Goal: Transaction & Acquisition: Purchase product/service

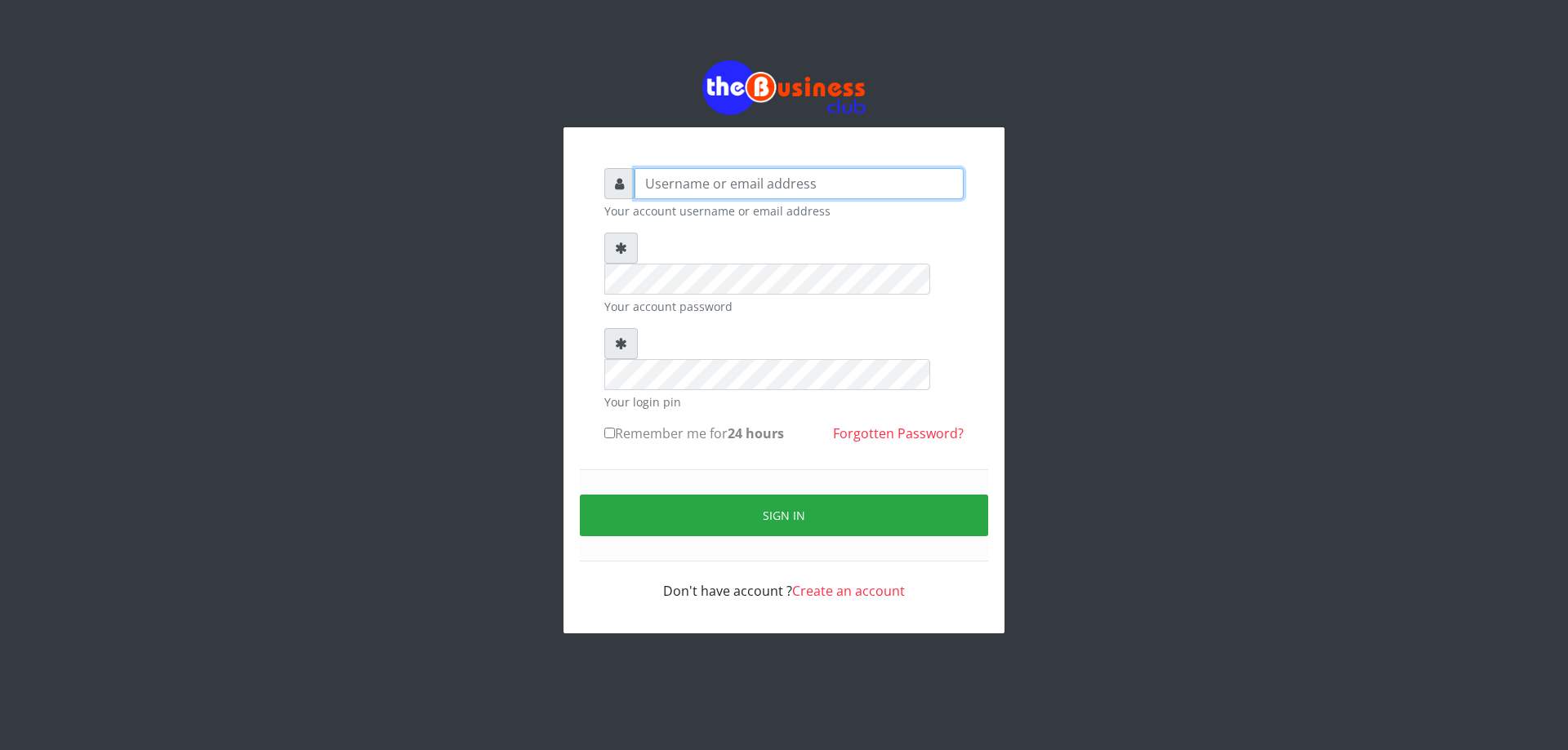
type input "DIACLEF"
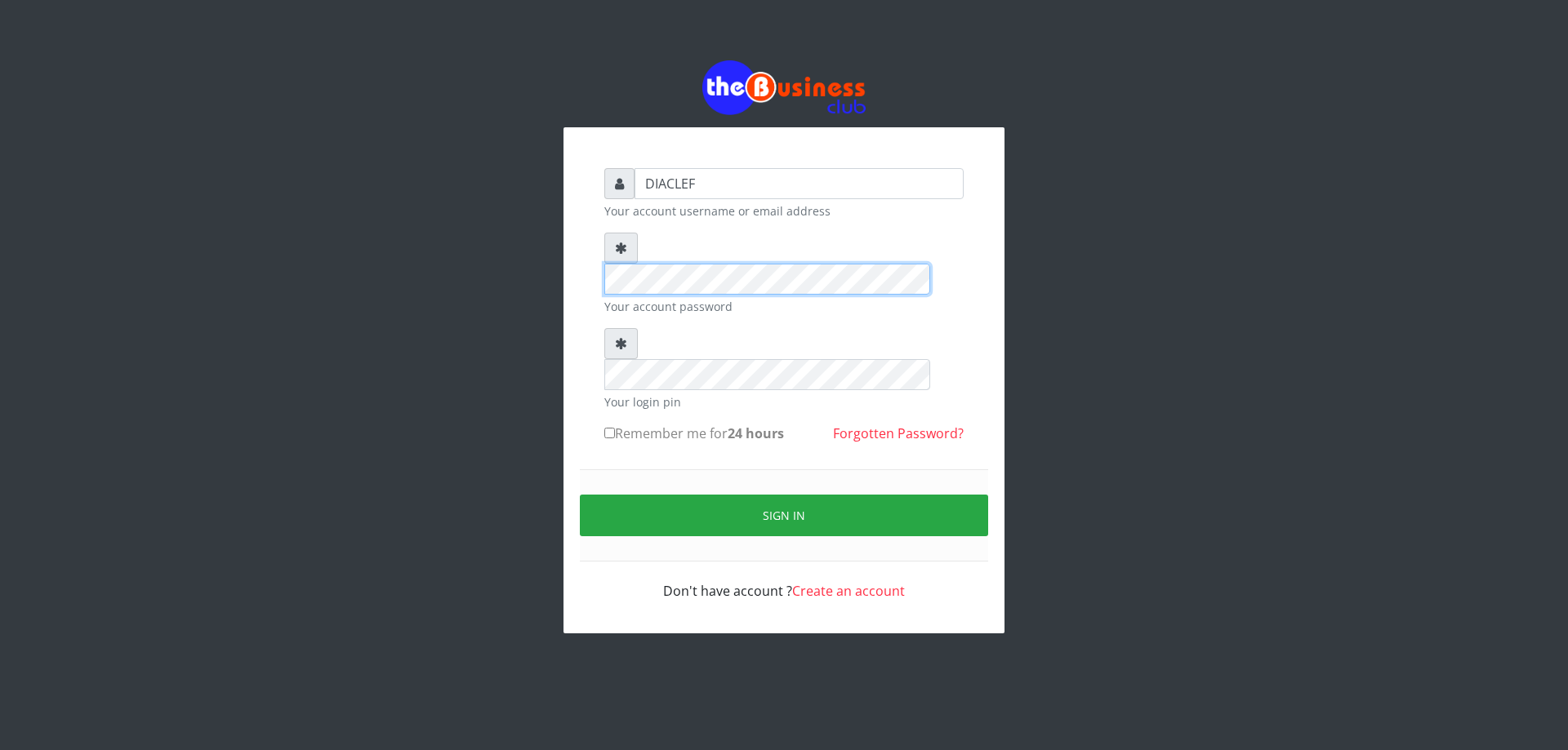
click at [589, 231] on div "DIACLEF Your account username or email address Your account password Your login…" at bounding box center [784, 384] width 392 height 466
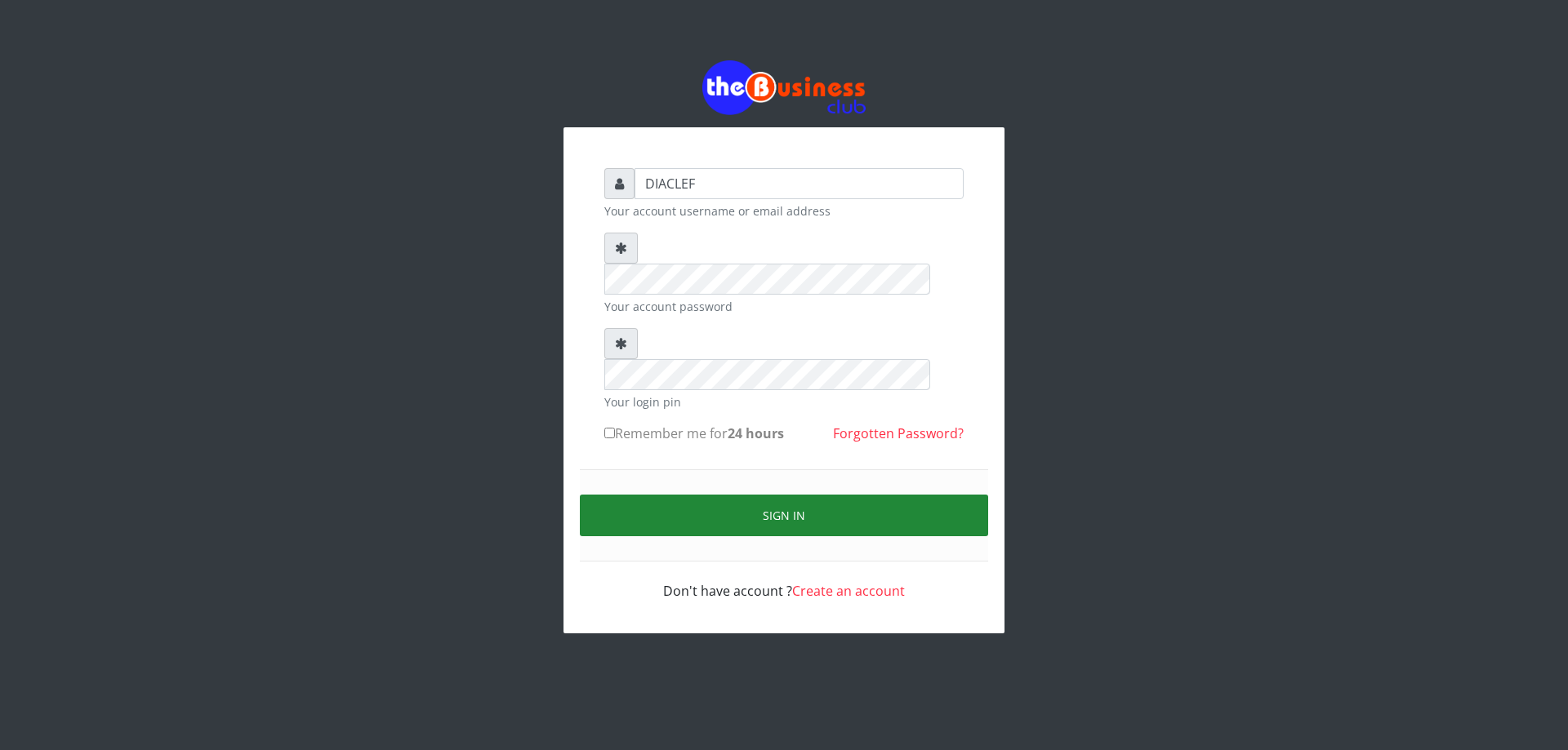
click at [853, 495] on button "Sign in" at bounding box center [784, 516] width 408 height 42
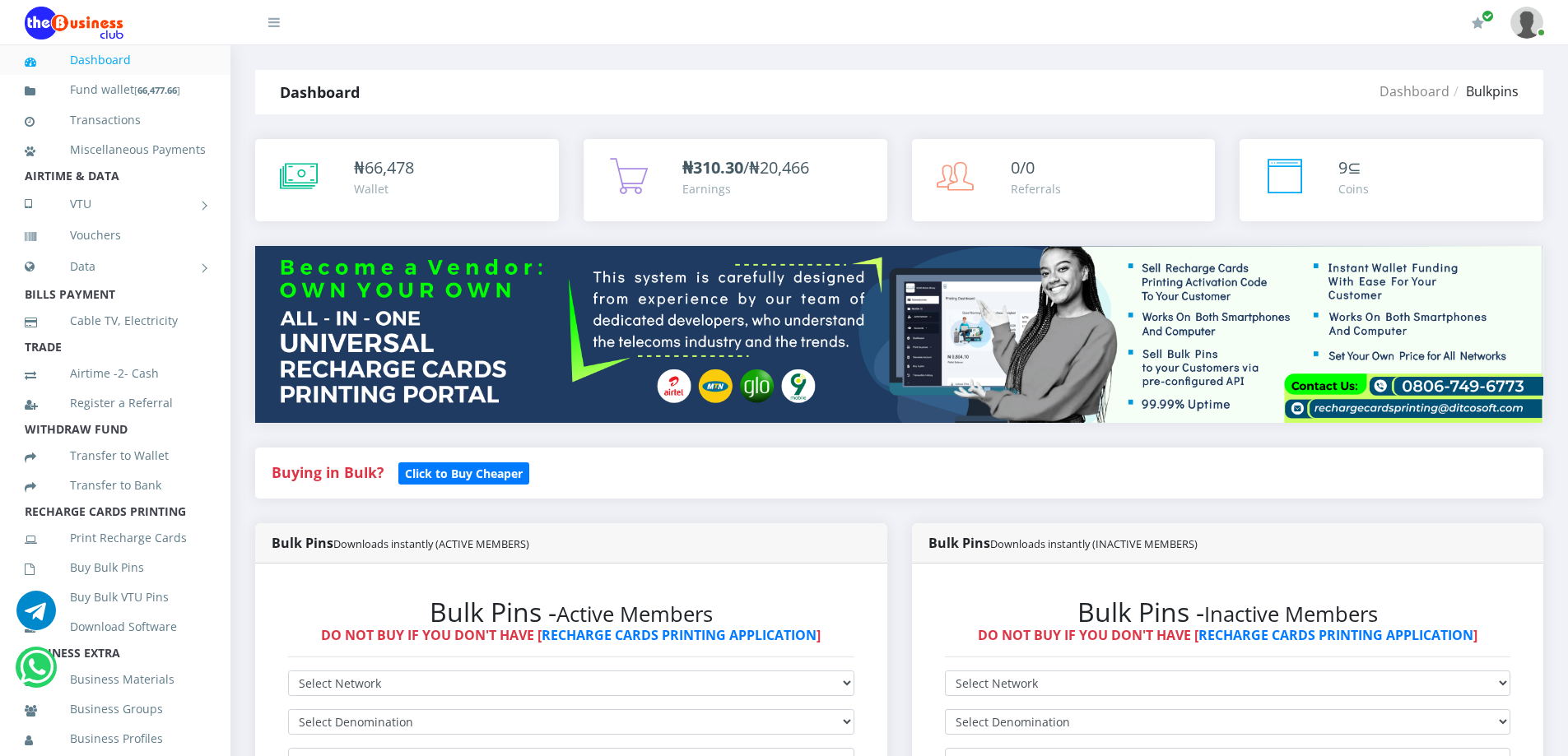
drag, startPoint x: 558, startPoint y: 668, endPoint x: 564, endPoint y: 685, distance: 18.0
click at [564, 685] on div "Bulk Pins - Active Members DO NOT BUY IF YOU DON'T HAVE [ RECHARGE CARDS PRINTI…" at bounding box center [571, 724] width 599 height 289
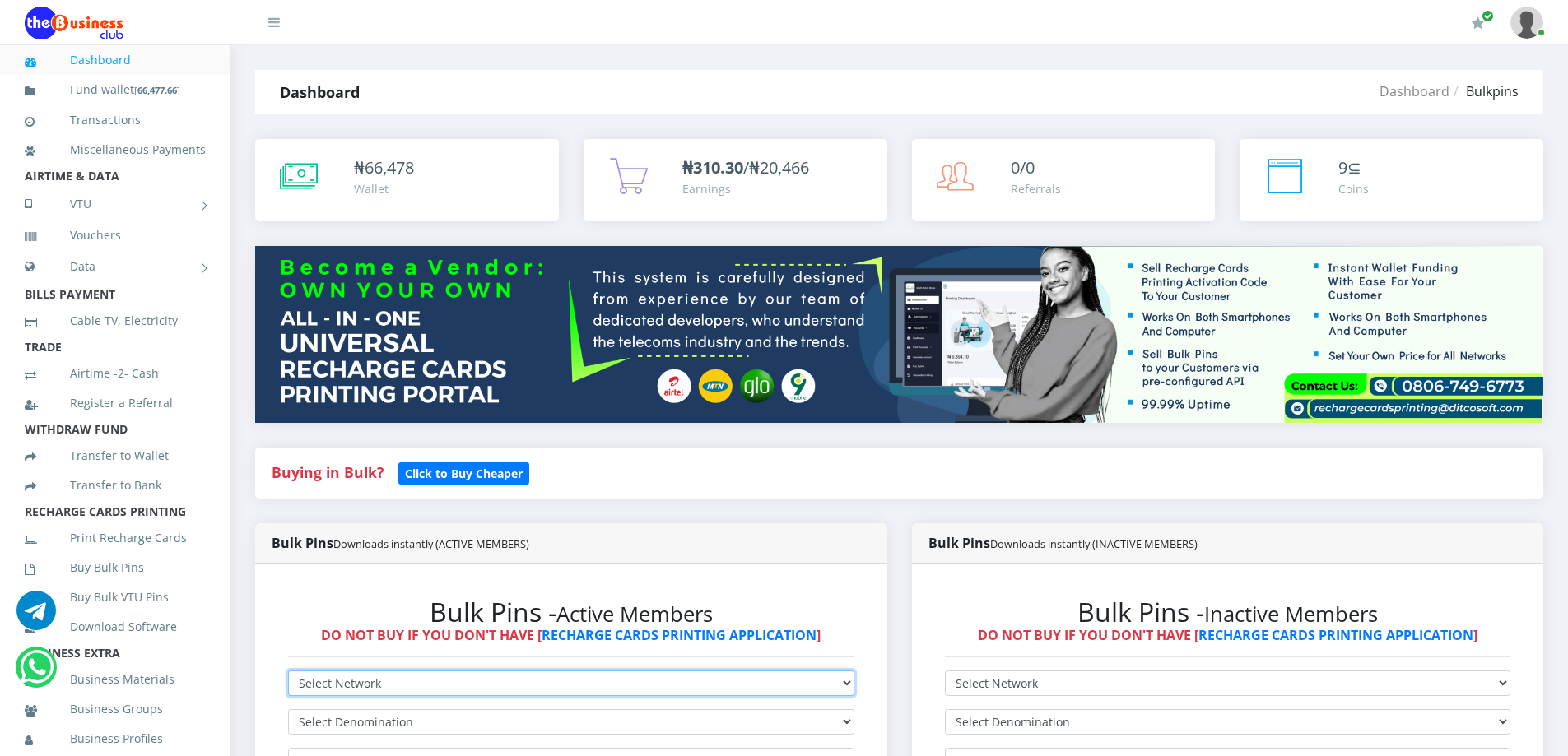
drag, startPoint x: 564, startPoint y: 678, endPoint x: 554, endPoint y: 678, distance: 10.0
click at [564, 678] on select "Select Network MTN Globacom 9Mobile Airtel" at bounding box center [571, 682] width 566 height 26
select select "MTN"
click at [288, 670] on select "Select Network MTN Globacom 9Mobile Airtel" at bounding box center [571, 682] width 566 height 26
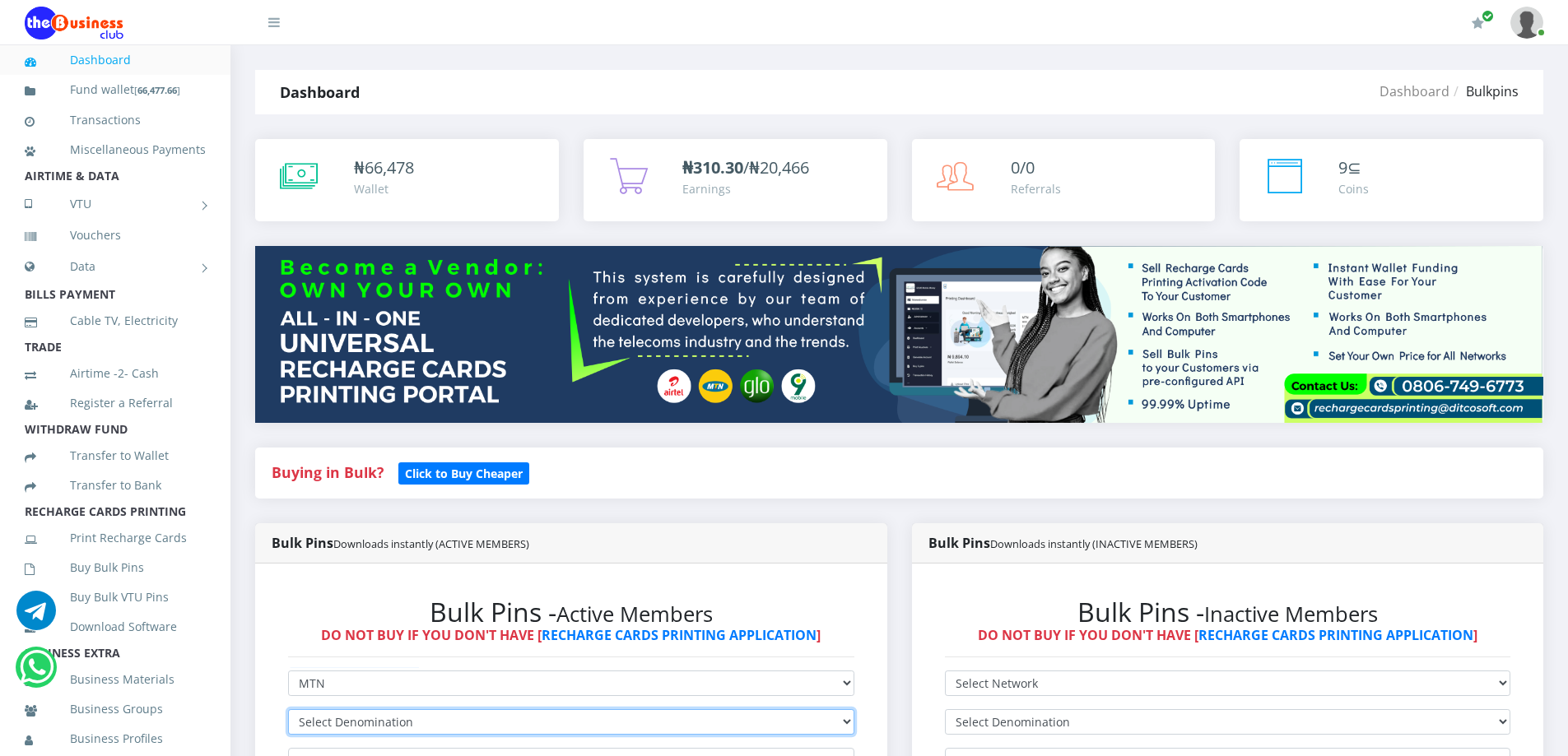
click at [375, 722] on select "Select Denomination" at bounding box center [571, 722] width 566 height 26
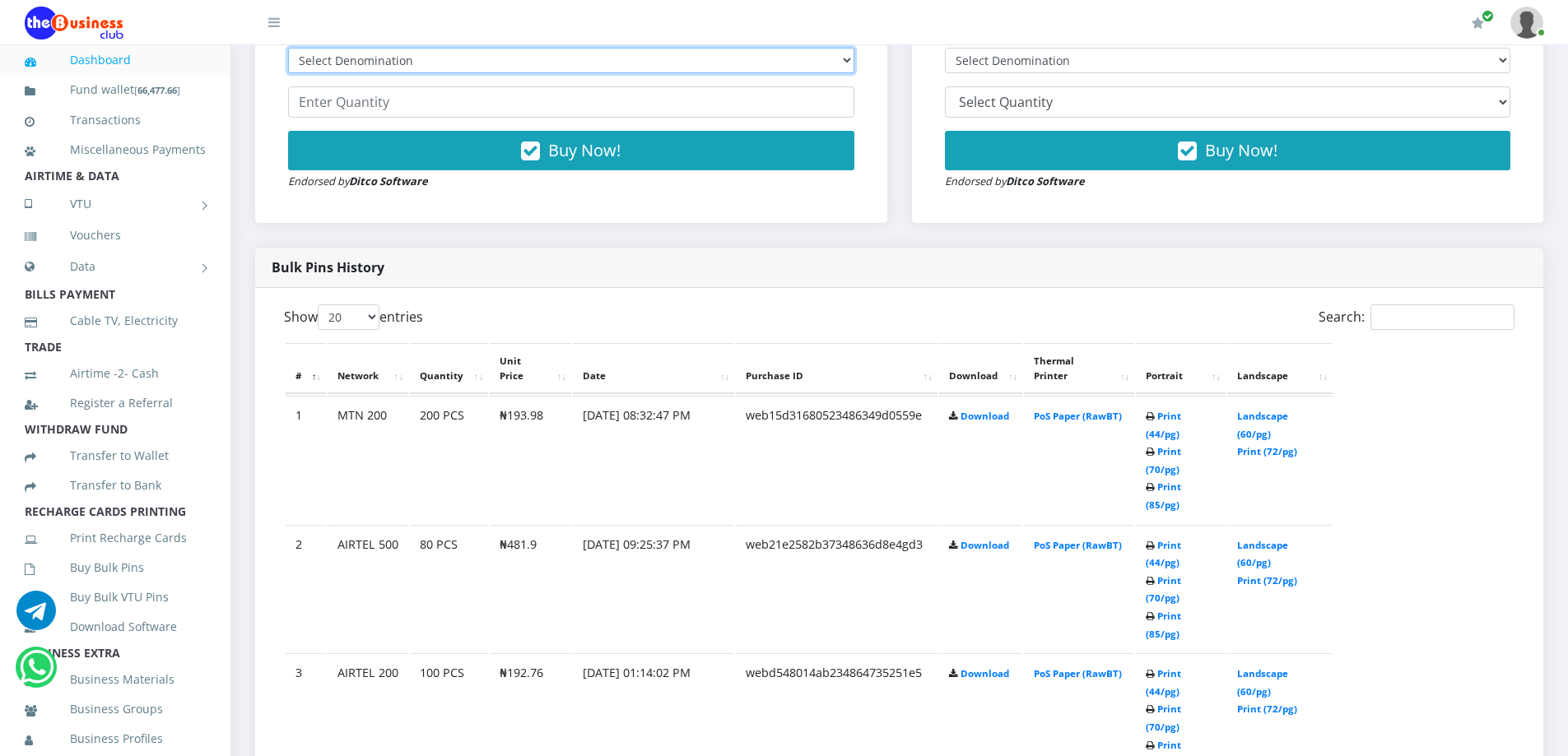
click at [398, 59] on select "Select Denomination MTN NGN100 - ₦96.99 MTN NGN200 - ₦193.98 MTN NGN400 - ₦387.…" at bounding box center [571, 60] width 566 height 26
select select "484.95-500"
click at [288, 48] on select "Select Denomination MTN NGN100 - ₦96.99 MTN NGN200 - ₦193.98 MTN NGN400 - ₦387.…" at bounding box center [571, 60] width 566 height 26
click at [399, 104] on input "number" at bounding box center [571, 101] width 566 height 32
type input "1"
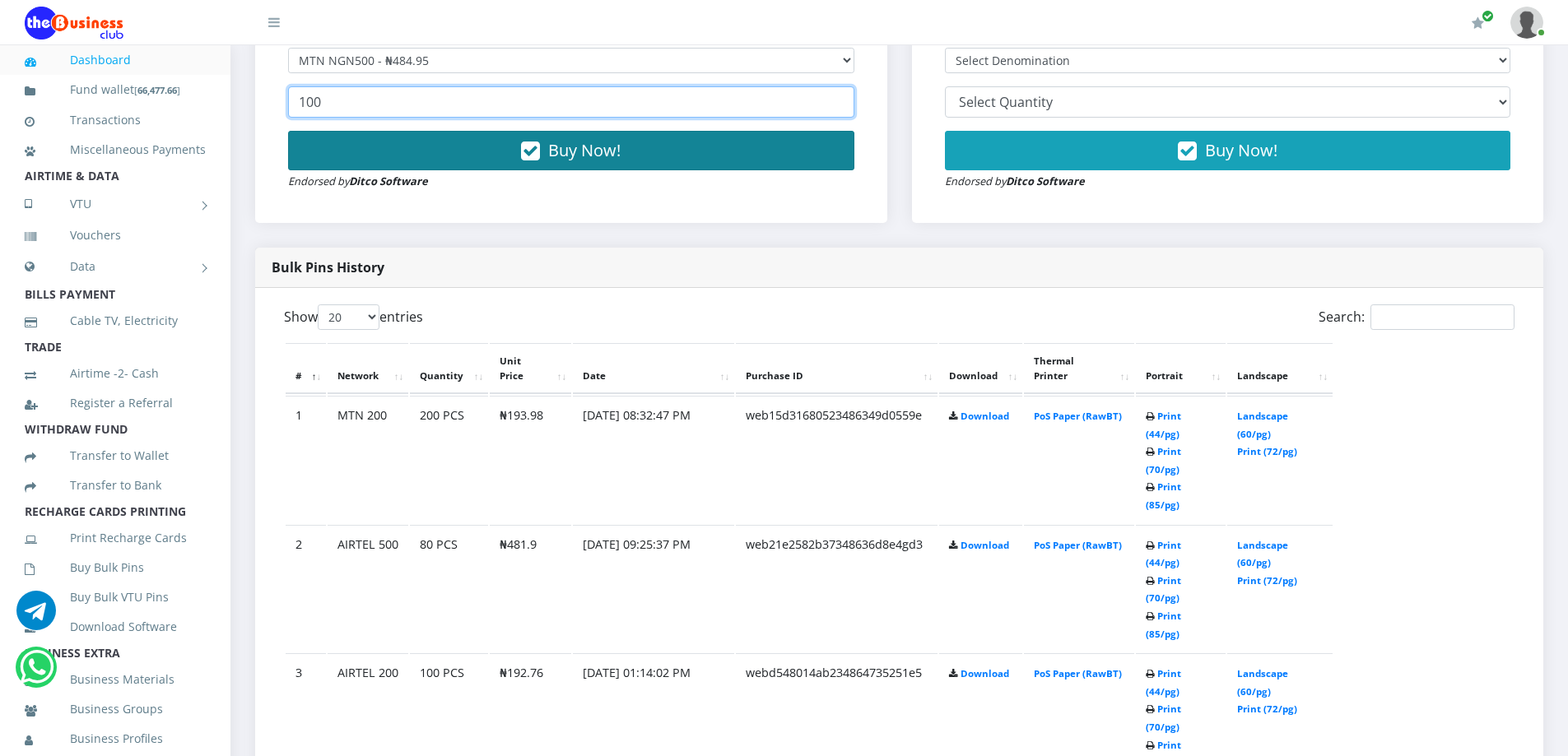
type input "100"
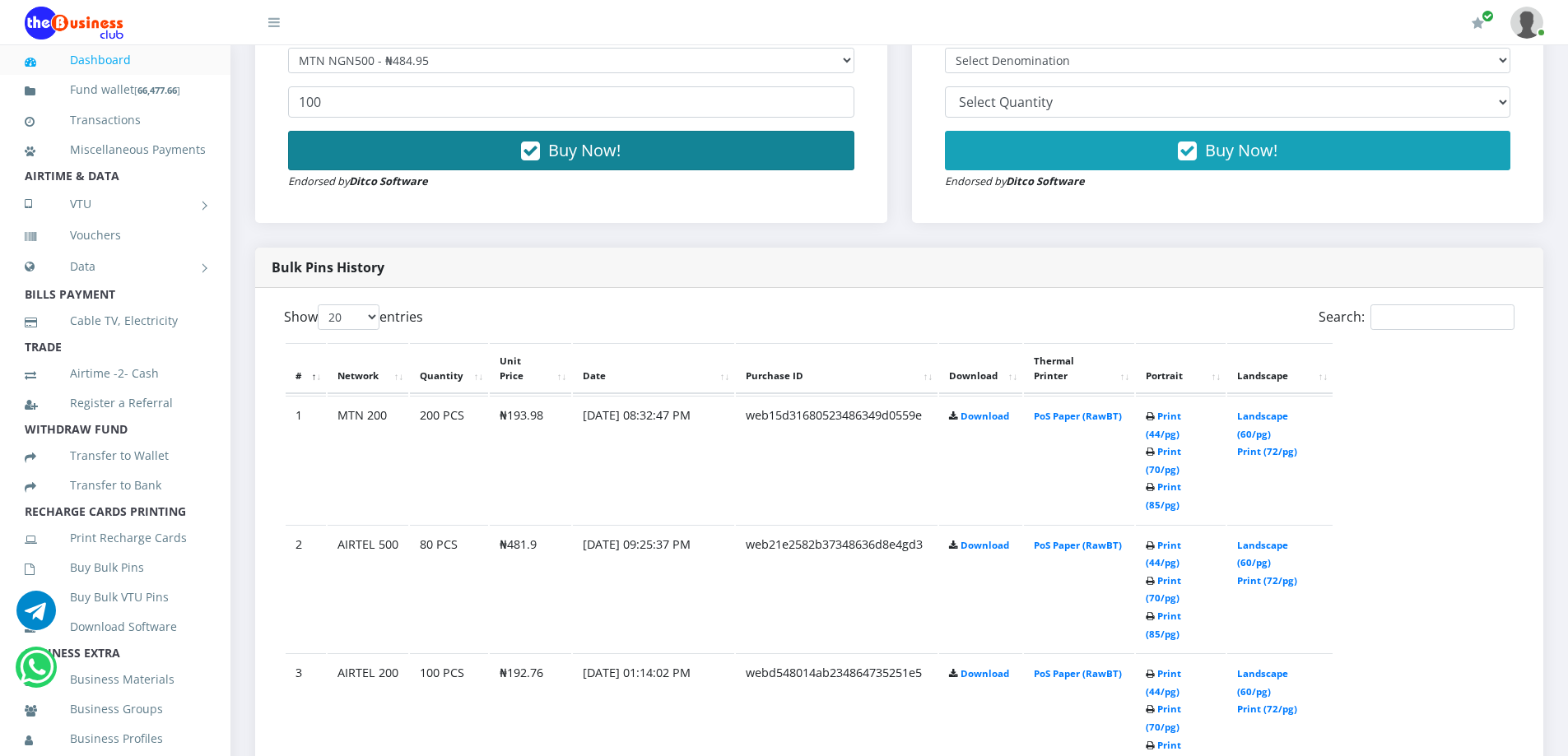
click at [418, 142] on button "Buy Now!" at bounding box center [571, 150] width 566 height 39
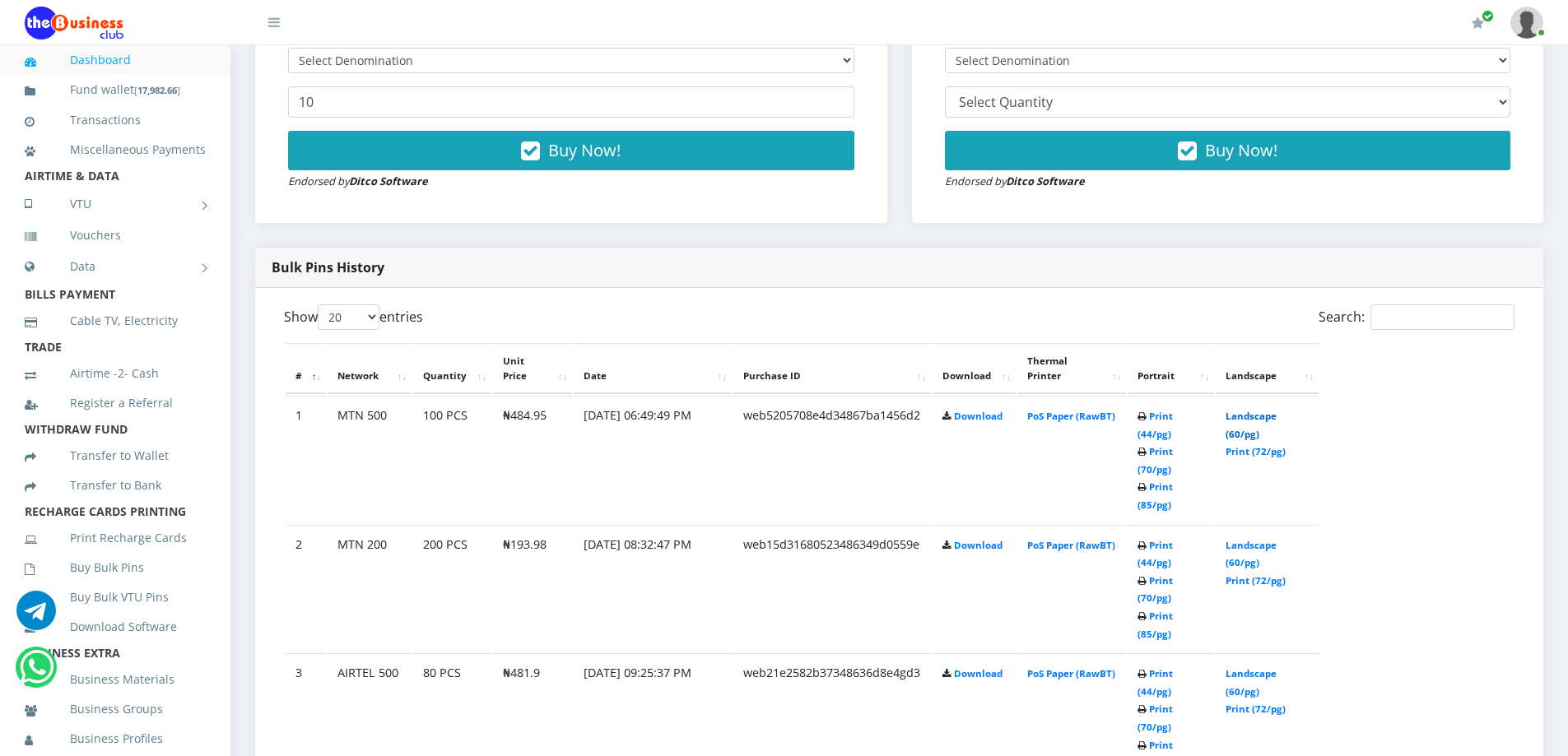
click at [1265, 415] on link "Landscape (60/pg)" at bounding box center [1251, 425] width 51 height 31
